Goal: Information Seeking & Learning: Learn about a topic

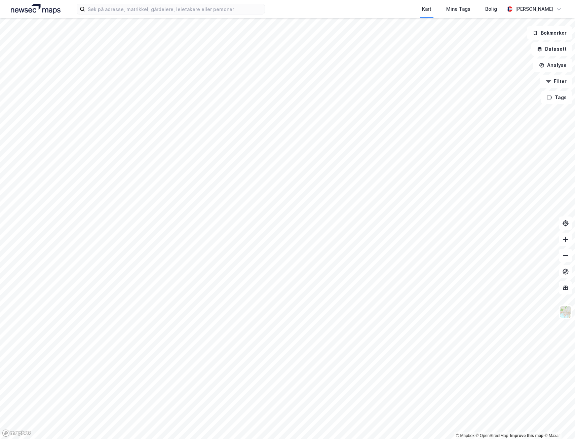
click at [0, 370] on html "Kart Mine Tags Bolig [PERSON_NAME] © Mapbox © OpenStreetMap Improve this map © …" at bounding box center [287, 219] width 575 height 439
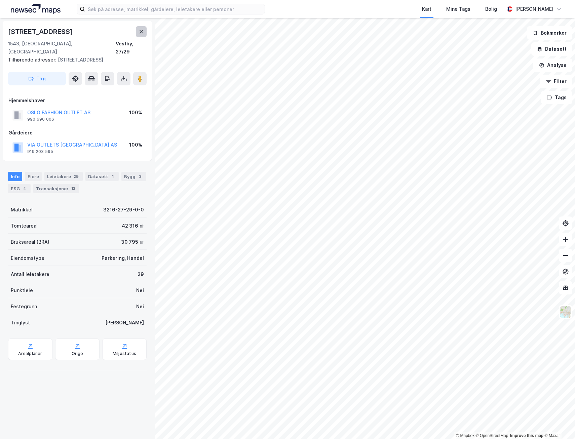
click at [142, 32] on icon at bounding box center [141, 31] width 5 height 5
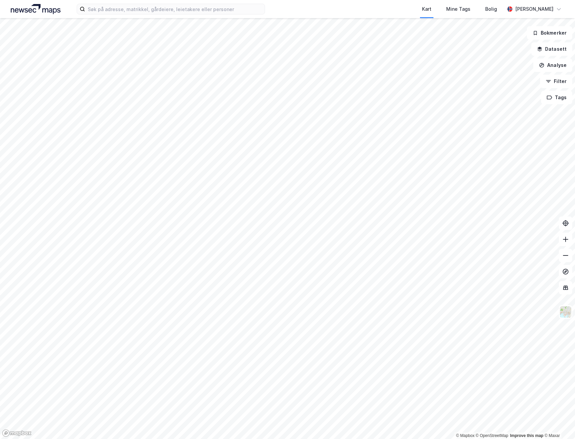
click at [187, 439] on html "Kart Mine Tags Bolig [PERSON_NAME] © Mapbox © OpenStreetMap Improve this map © …" at bounding box center [287, 219] width 575 height 439
click at [290, 439] on html "Kart Mine Tags Bolig [PERSON_NAME] © Mapbox © OpenStreetMap Improve this map © …" at bounding box center [287, 219] width 575 height 439
click at [334, 439] on html "Kart Mine Tags Bolig [PERSON_NAME] © Mapbox © OpenStreetMap Improve this map © …" at bounding box center [287, 219] width 575 height 439
click at [244, 439] on html "Kart Mine Tags Bolig [PERSON_NAME] © Mapbox © OpenStreetMap Improve this map © …" at bounding box center [287, 219] width 575 height 439
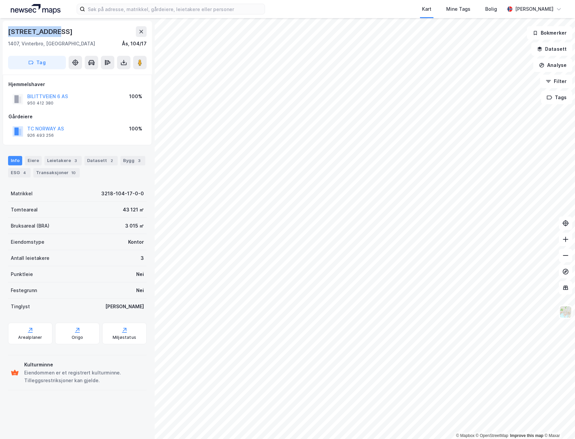
drag, startPoint x: 48, startPoint y: 34, endPoint x: 8, endPoint y: 36, distance: 39.7
click at [8, 36] on div "[STREET_ADDRESS]" at bounding box center [77, 31] width 139 height 11
copy div "[STREET_ADDRESS]"
click at [140, 60] on image at bounding box center [140, 62] width 4 height 7
click at [0, 0] on button "BILITTVEIEN 6 AS" at bounding box center [0, 0] width 0 height 0
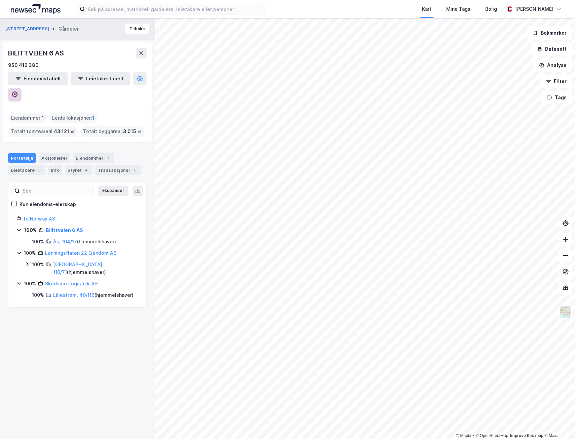
click at [22, 88] on button at bounding box center [14, 94] width 13 height 13
click at [153, 9] on input at bounding box center [175, 9] width 180 height 10
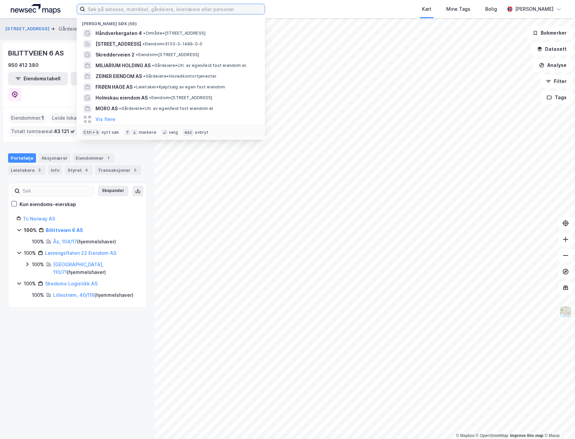
paste input "- Bredmyra 10"
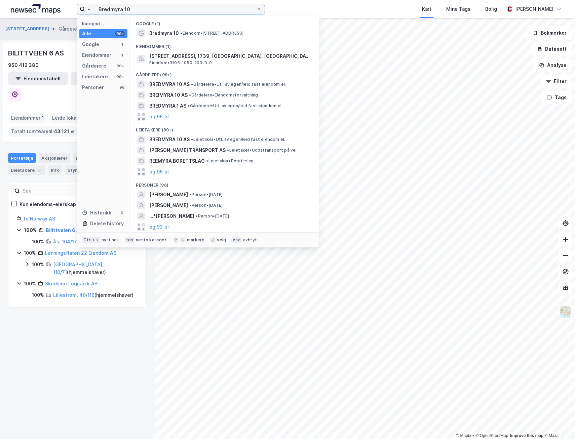
drag, startPoint x: 98, startPoint y: 8, endPoint x: 73, endPoint y: 10, distance: 24.9
click at [73, 10] on div "- Bredmyra 10 Kategori Alle 99+ Google 1 Eiendommer 1 Gårdeiere 99+ Leietakere …" at bounding box center [287, 9] width 575 height 18
drag, startPoint x: 197, startPoint y: 36, endPoint x: 198, endPoint y: 41, distance: 5.1
click at [198, 41] on div "Google (1) Bredmyra 10 • Eiendom • [STREET_ADDRESS], 1739 [GEOGRAPHIC_DATA] Eie…" at bounding box center [224, 124] width 188 height 217
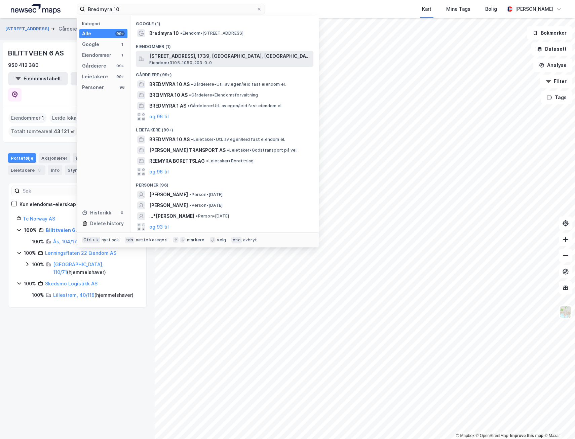
drag, startPoint x: 198, startPoint y: 41, endPoint x: 189, endPoint y: 59, distance: 20.0
click at [189, 59] on span "[STREET_ADDRESS], 1739, [GEOGRAPHIC_DATA], [GEOGRAPHIC_DATA]" at bounding box center [229, 56] width 161 height 8
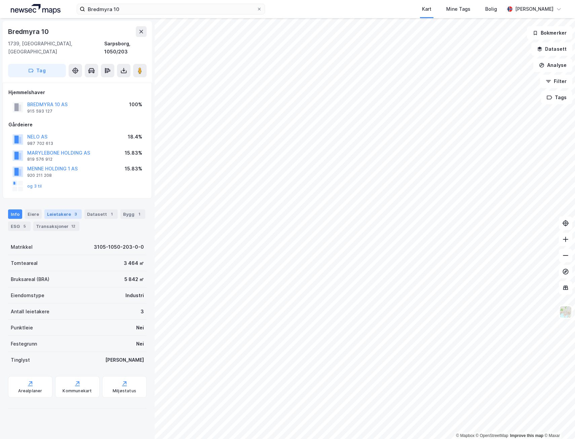
click at [58, 210] on div "Leietakere 3" at bounding box center [62, 214] width 37 height 9
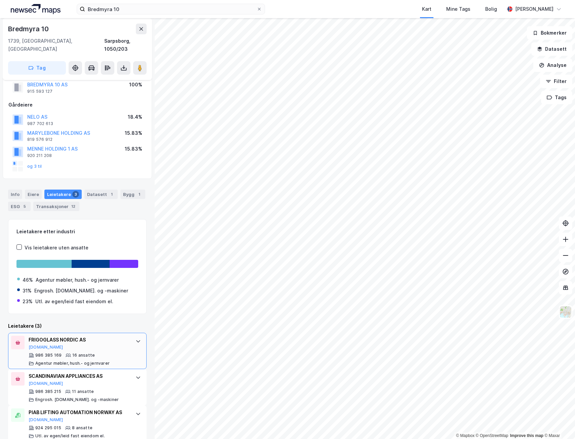
scroll to position [23, 0]
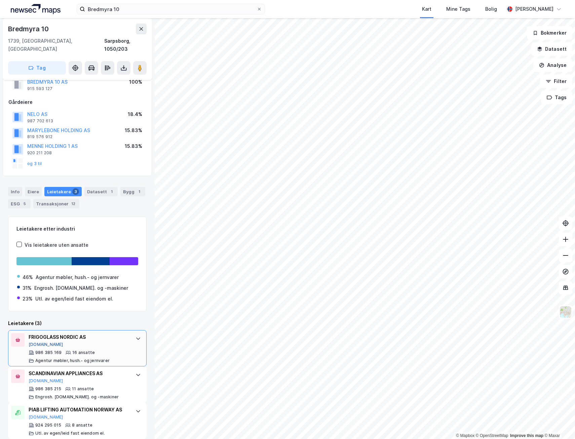
click at [38, 342] on button "[DOMAIN_NAME]" at bounding box center [46, 344] width 35 height 5
click at [141, 65] on image at bounding box center [140, 68] width 4 height 7
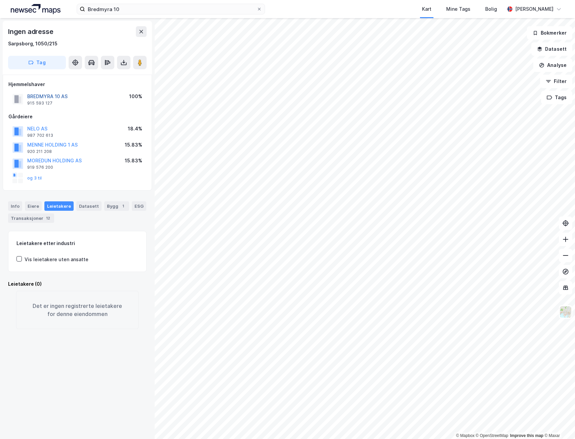
click at [0, 0] on button "BREDMYRA 10 AS" at bounding box center [0, 0] width 0 height 0
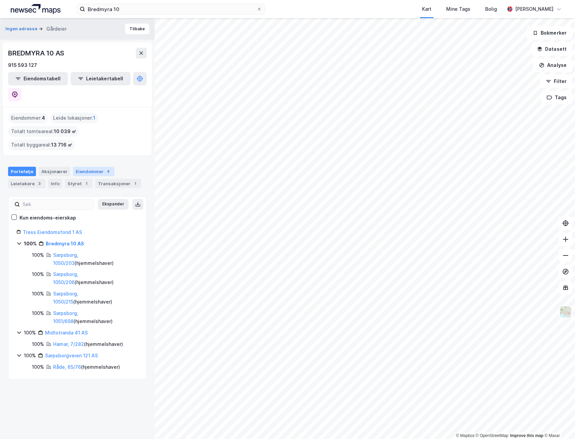
click at [79, 167] on div "Eiendommer 4" at bounding box center [93, 171] width 41 height 9
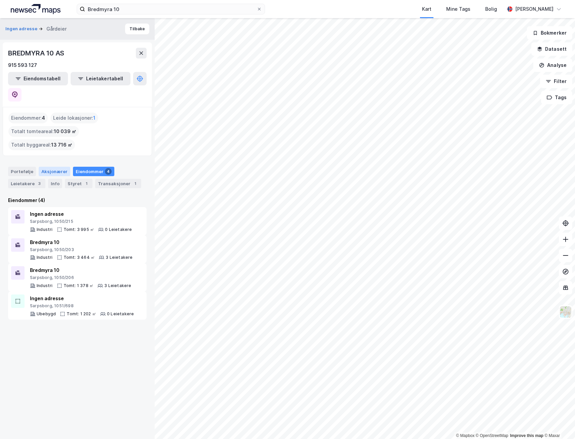
click at [52, 167] on div "Aksjonærer" at bounding box center [55, 171] width 32 height 9
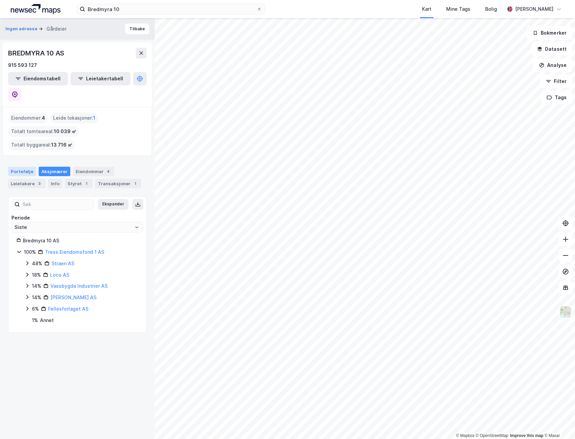
click at [23, 167] on div "Portefølje" at bounding box center [22, 171] width 28 height 9
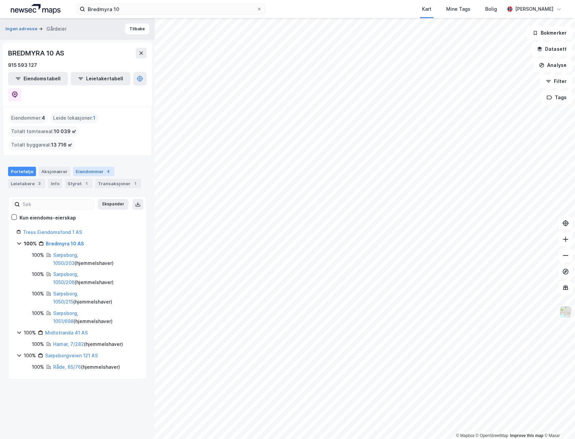
click at [80, 167] on div "Eiendommer 4" at bounding box center [93, 171] width 41 height 9
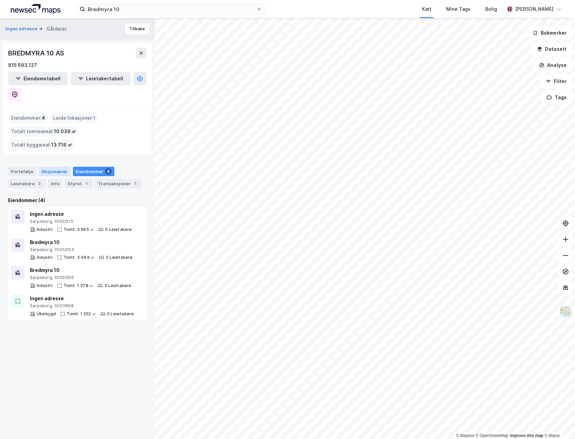
click at [55, 167] on div "Aksjonærer" at bounding box center [55, 171] width 32 height 9
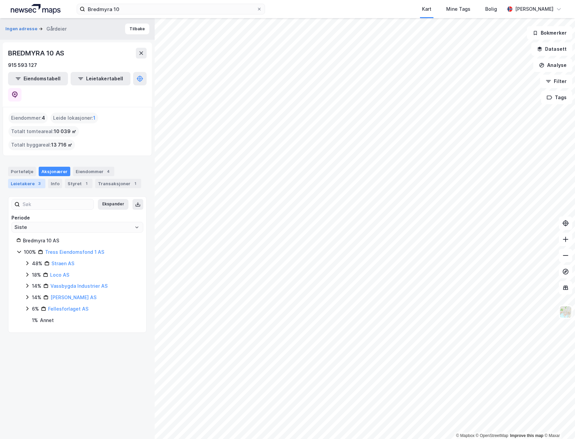
click at [14, 179] on div "Leietakere 3" at bounding box center [26, 183] width 37 height 9
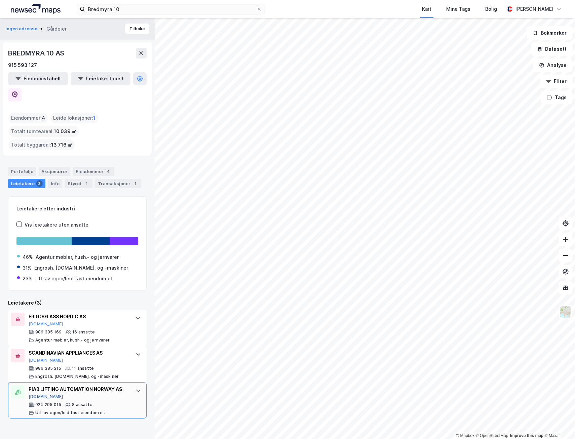
click at [42, 394] on button "[DOMAIN_NAME]" at bounding box center [46, 396] width 35 height 5
click at [39, 358] on button "[DOMAIN_NAME]" at bounding box center [46, 360] width 35 height 5
click at [18, 91] on icon at bounding box center [14, 94] width 7 height 7
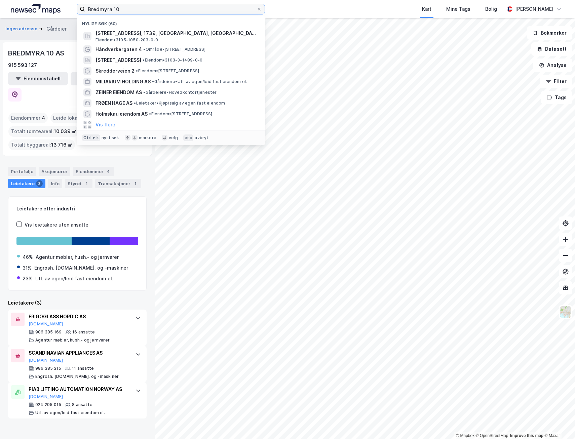
click at [154, 7] on input "Bredmyra 10" at bounding box center [171, 9] width 172 height 10
paste input "- Varnaveien 34"
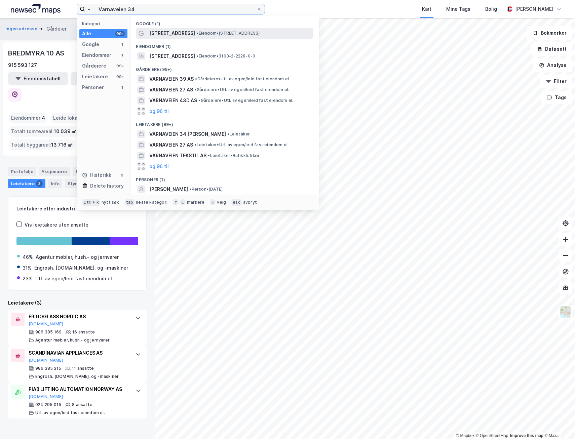
type input "- Varnaveien 34"
click at [180, 34] on span "[STREET_ADDRESS]" at bounding box center [172, 33] width 46 height 8
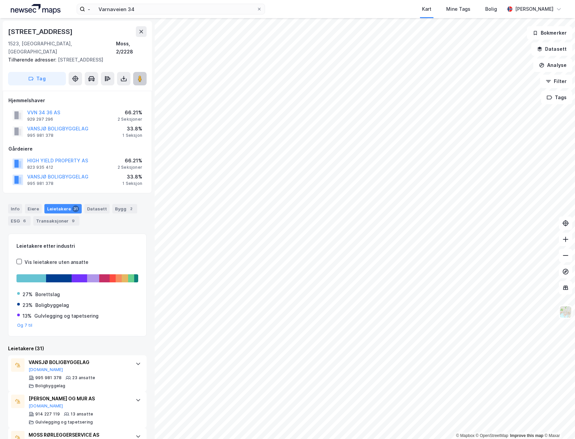
click at [137, 75] on icon at bounding box center [140, 78] width 7 height 7
click at [31, 204] on div "Eiere" at bounding box center [33, 208] width 17 height 9
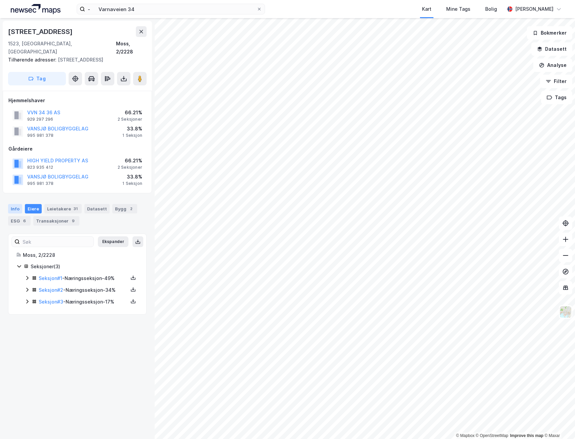
click at [17, 204] on div "Info" at bounding box center [15, 208] width 14 height 9
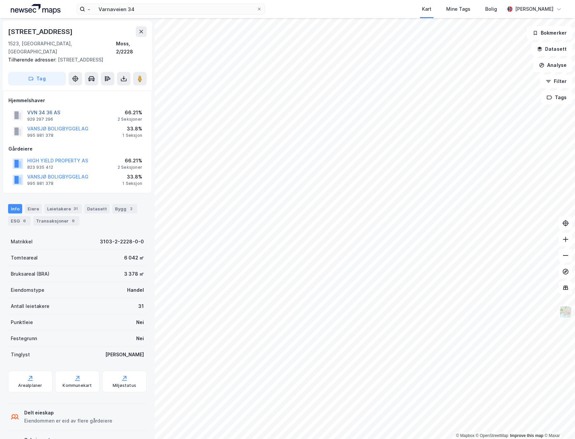
click at [0, 0] on button "VVN 34 36 AS" at bounding box center [0, 0] width 0 height 0
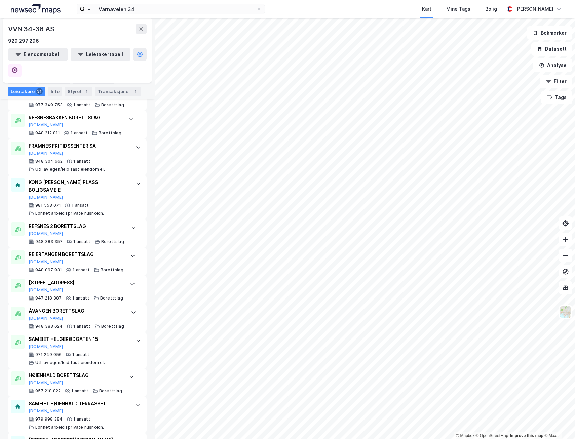
scroll to position [886, 0]
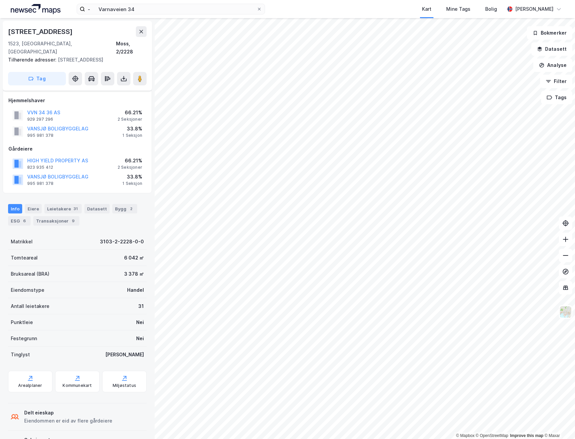
scroll to position [22, 0]
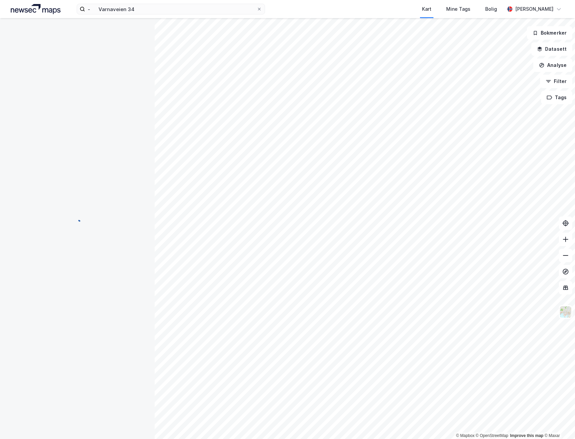
scroll to position [22, 0]
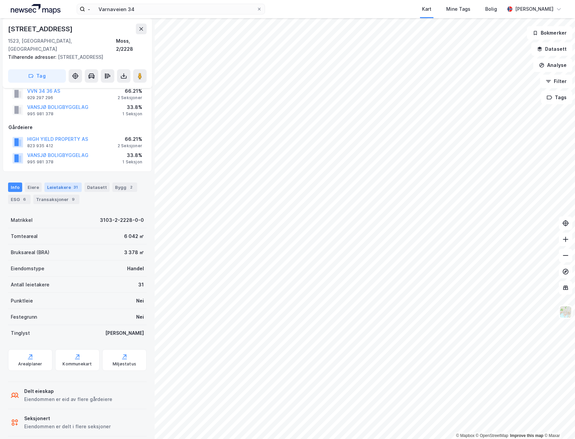
click at [75, 183] on div "Leietakere 31" at bounding box center [62, 187] width 37 height 9
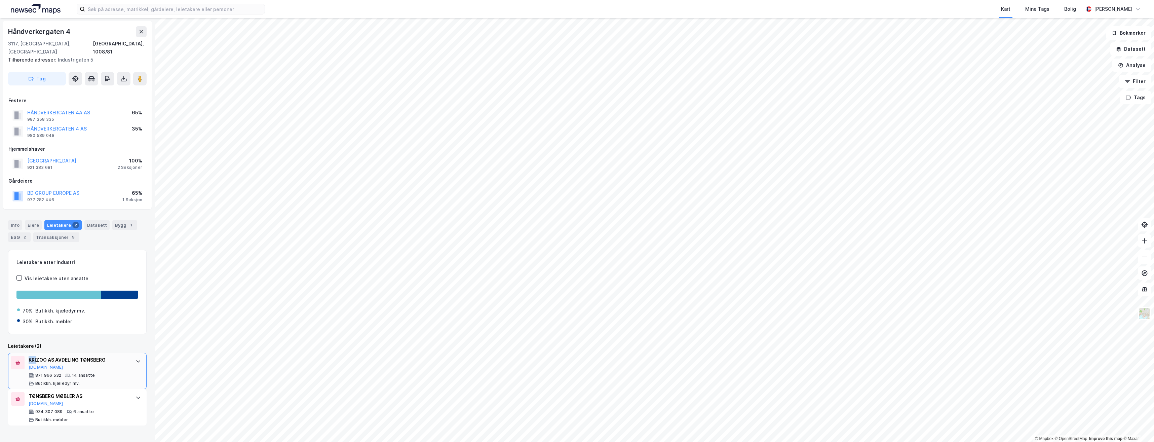
drag, startPoint x: 29, startPoint y: 350, endPoint x: 40, endPoint y: 350, distance: 11.4
click at [40, 356] on div "KRIZOO AS AVDELING TØNSBERG" at bounding box center [79, 360] width 100 height 8
drag, startPoint x: 45, startPoint y: 351, endPoint x: 29, endPoint y: 352, distance: 16.8
click at [29, 356] on div "KRIZOO AS AVDELING TØNSBERG" at bounding box center [79, 360] width 100 height 8
copy div "KRIZOO"
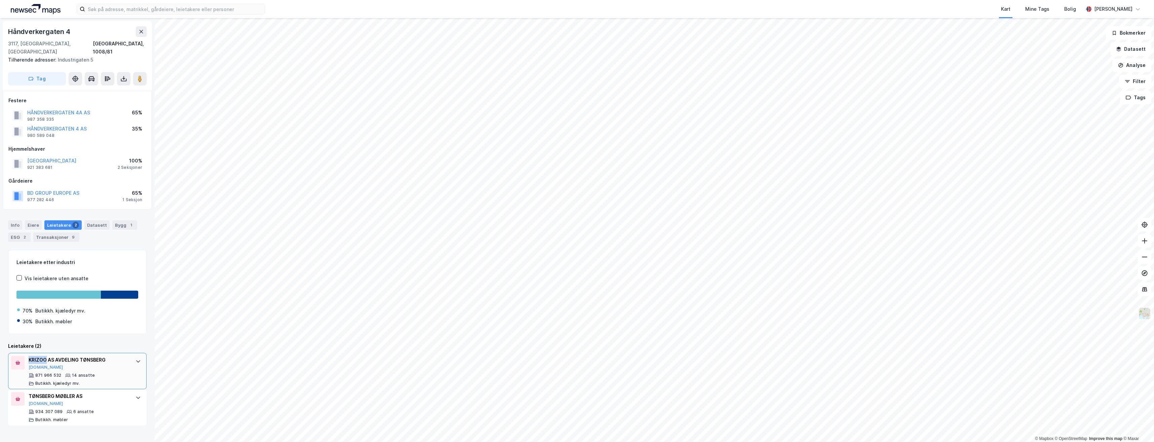
copy div "KRIZOO"
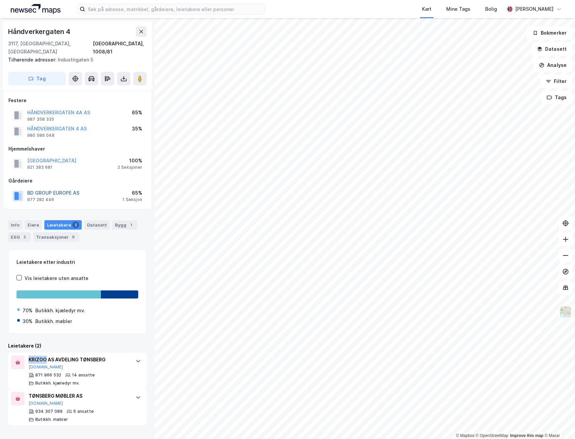
click at [0, 0] on button "BD GROUP EUROPE AS" at bounding box center [0, 0] width 0 height 0
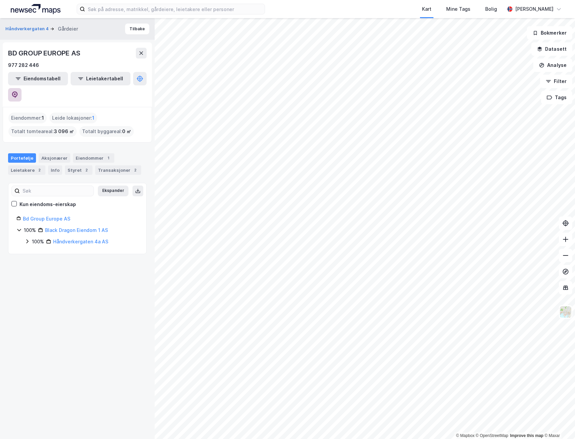
click at [16, 93] on icon at bounding box center [15, 94] width 2 height 2
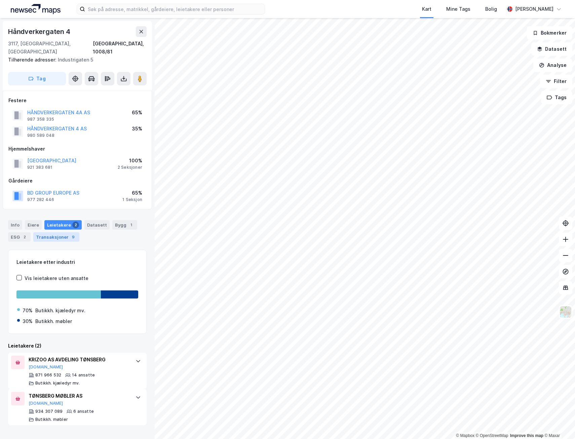
click at [64, 232] on div "Transaksjoner 9" at bounding box center [56, 236] width 46 height 9
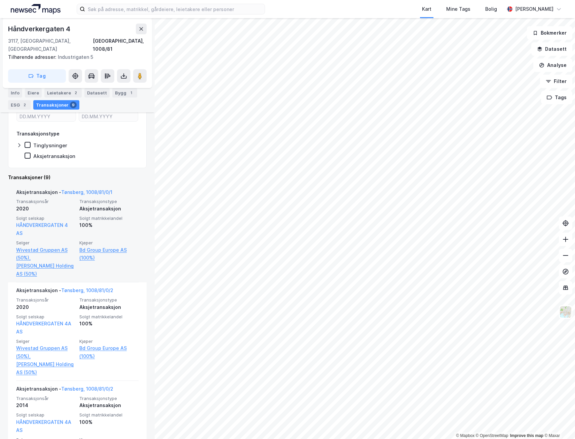
scroll to position [168, 0]
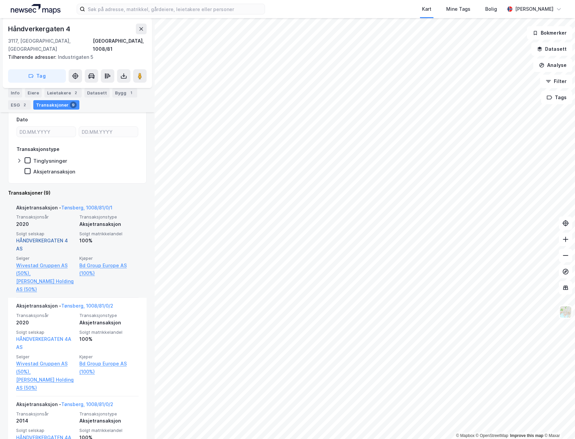
click at [58, 238] on link "HÅNDVERKERGATEN 4 AS" at bounding box center [42, 245] width 52 height 14
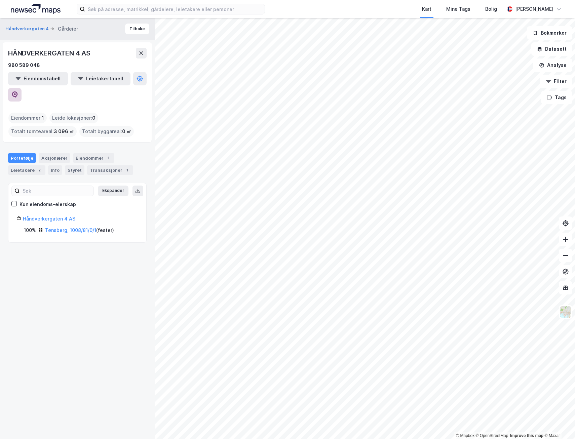
click at [22, 88] on button at bounding box center [14, 94] width 13 height 13
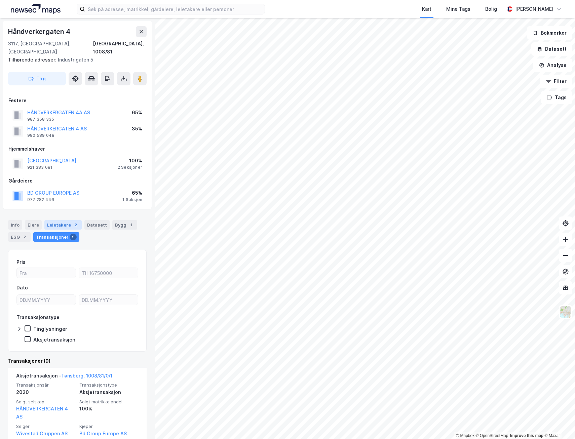
click at [46, 220] on div "Leietakere 2" at bounding box center [62, 224] width 37 height 9
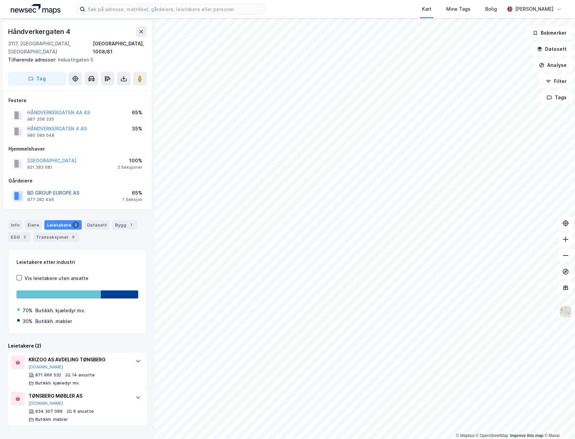
click at [0, 0] on button "BD GROUP EUROPE AS" at bounding box center [0, 0] width 0 height 0
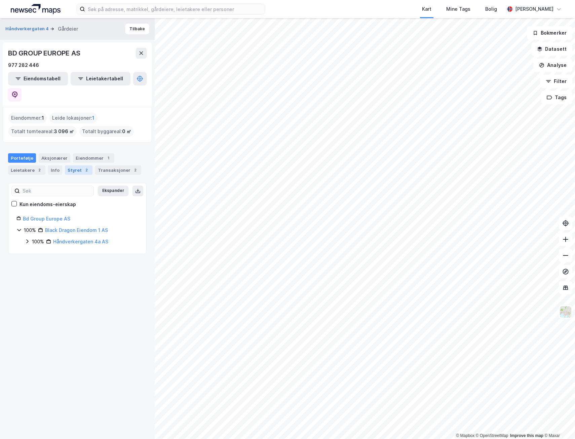
click at [79, 165] on div "Styret 2" at bounding box center [79, 169] width 28 height 9
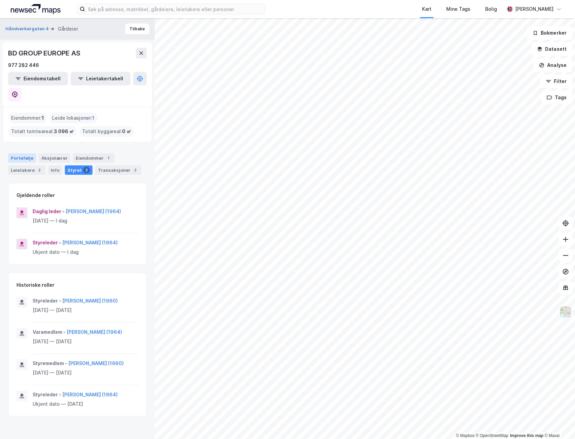
click at [16, 153] on div "Portefølje" at bounding box center [22, 157] width 28 height 9
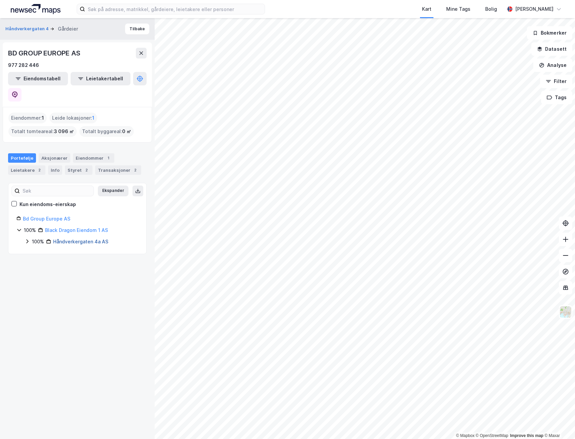
click at [75, 239] on link "Håndverkergaten 4a AS" at bounding box center [80, 242] width 55 height 6
click at [18, 91] on icon at bounding box center [14, 94] width 7 height 7
click at [81, 227] on link "Black Dragon Eiendom 1 AS" at bounding box center [76, 230] width 63 height 6
click at [62, 216] on link "Bd Group Europe AS" at bounding box center [46, 219] width 47 height 6
click at [136, 30] on button "Tilbake" at bounding box center [137, 29] width 24 height 11
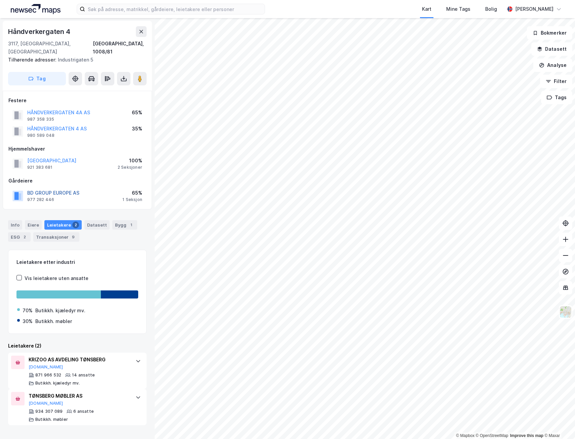
click at [0, 0] on button "BD GROUP EUROPE AS" at bounding box center [0, 0] width 0 height 0
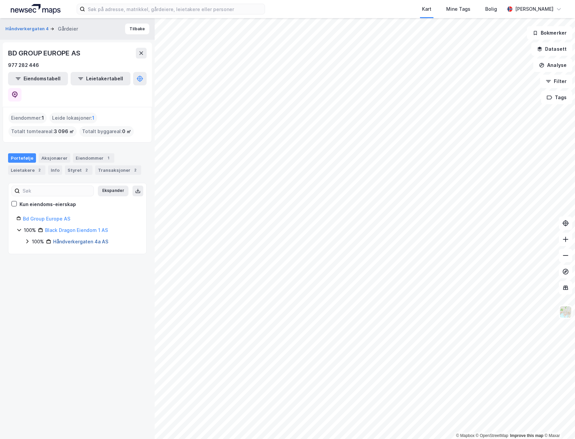
click at [68, 239] on link "Håndverkergaten 4a AS" at bounding box center [80, 242] width 55 height 6
click at [18, 91] on icon at bounding box center [14, 94] width 7 height 7
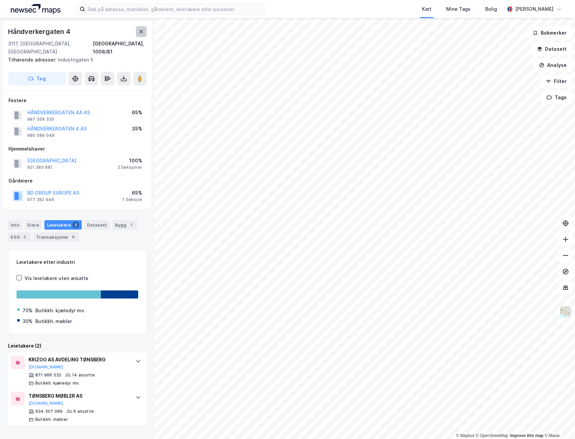
click at [137, 32] on button at bounding box center [141, 31] width 11 height 11
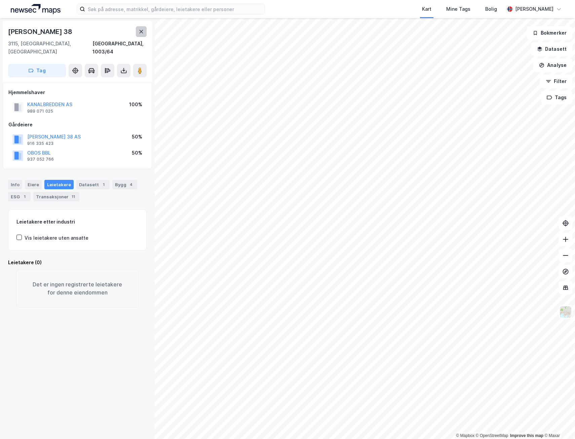
click at [142, 34] on icon at bounding box center [141, 31] width 5 height 5
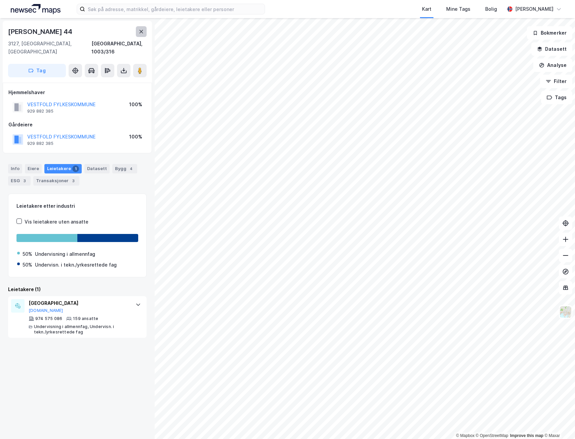
click at [144, 30] on button at bounding box center [141, 31] width 11 height 11
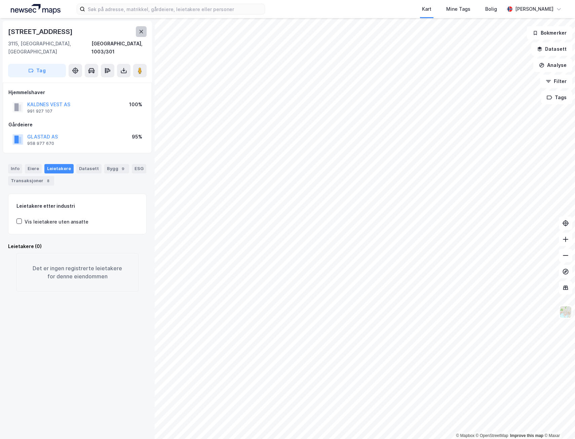
click at [139, 31] on icon at bounding box center [141, 31] width 5 height 5
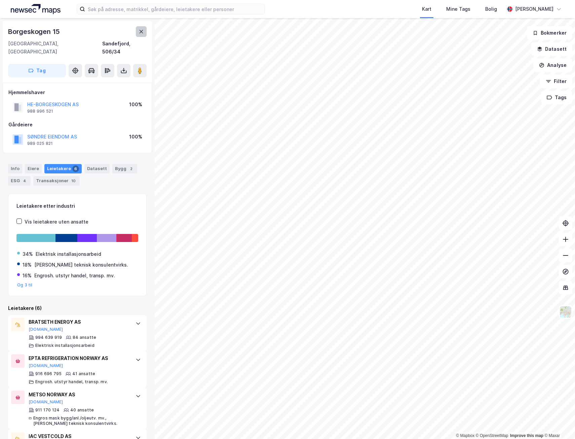
click at [140, 31] on icon at bounding box center [141, 31] width 5 height 5
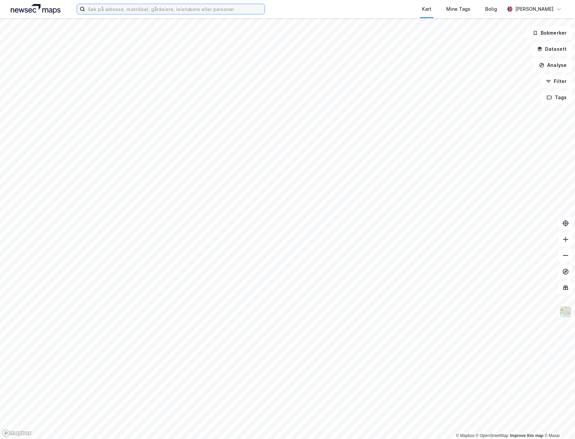
click at [151, 9] on input at bounding box center [175, 9] width 180 height 10
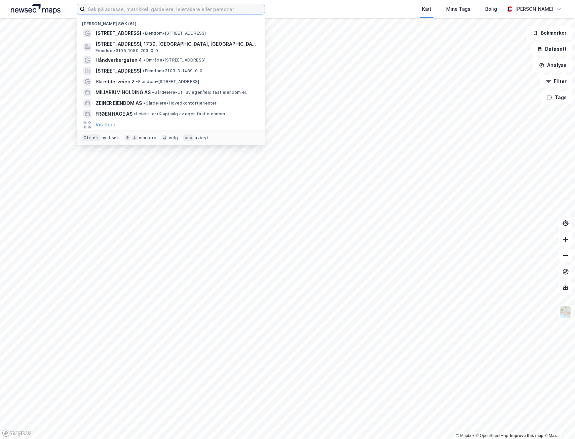
paste input "Stensarmen 4"
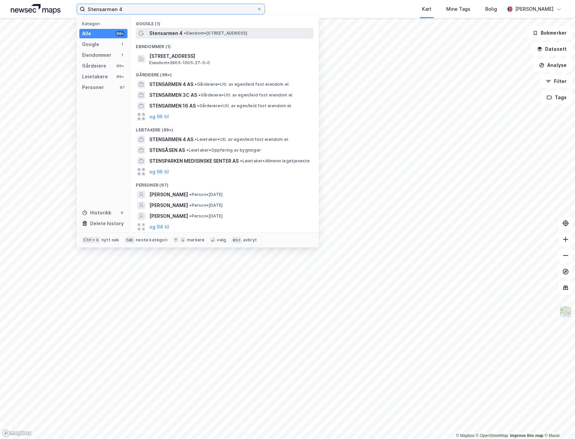
type input "Stensarmen 4"
click at [173, 36] on span "Stensarmen 4" at bounding box center [165, 33] width 33 height 8
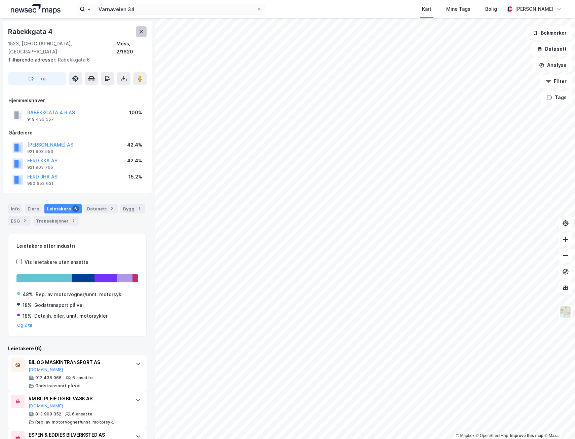
click at [142, 32] on icon at bounding box center [142, 31] width 4 height 3
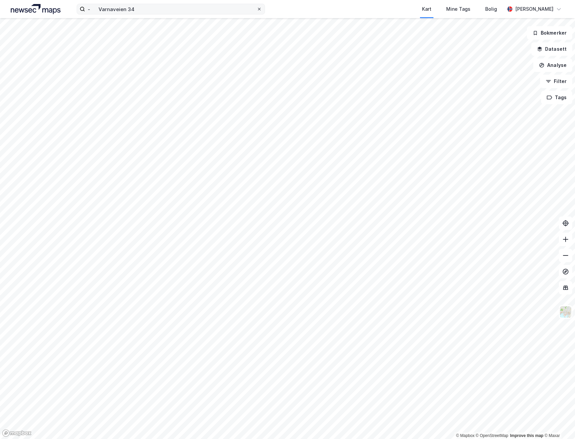
click at [260, 10] on icon at bounding box center [259, 9] width 4 height 4
click at [257, 10] on input "- Varnaveien 34" at bounding box center [171, 9] width 172 height 10
